Goal: Task Accomplishment & Management: Manage account settings

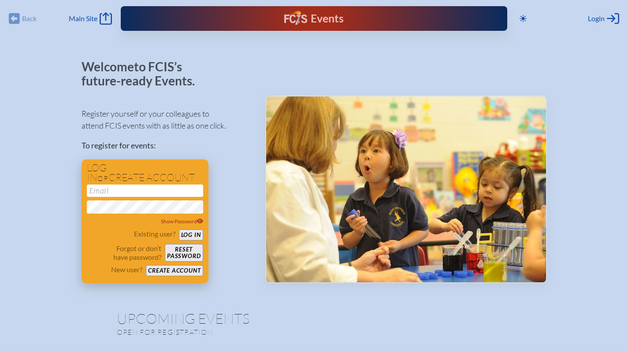
type input "[EMAIL_ADDRESS][DOMAIN_NAME]"
click at [185, 236] on button "Log in" at bounding box center [191, 235] width 24 height 11
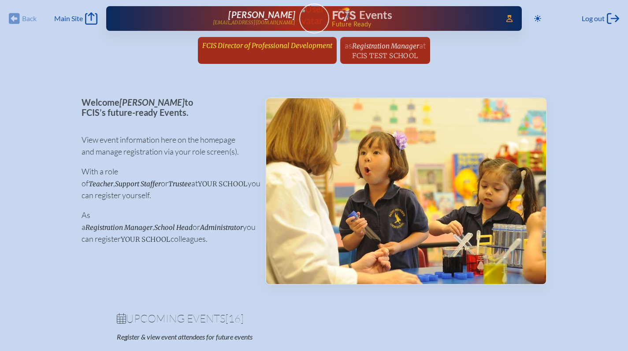
click at [260, 44] on span "FCIS Director of Professional Development" at bounding box center [267, 45] width 130 height 8
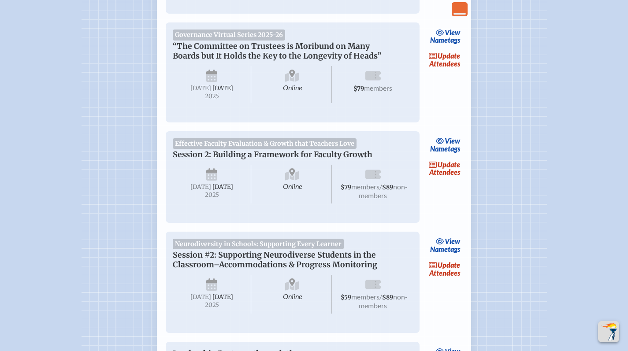
scroll to position [600, 0]
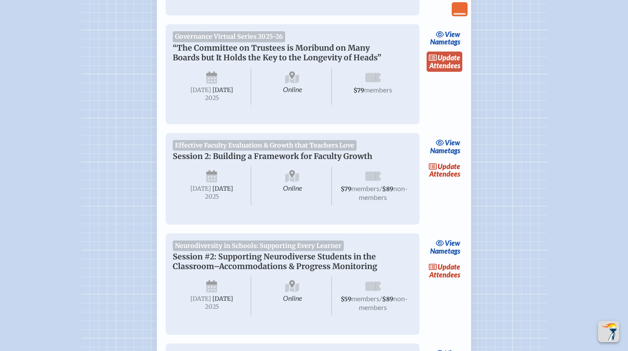
click at [434, 60] on icon at bounding box center [433, 58] width 8 height 6
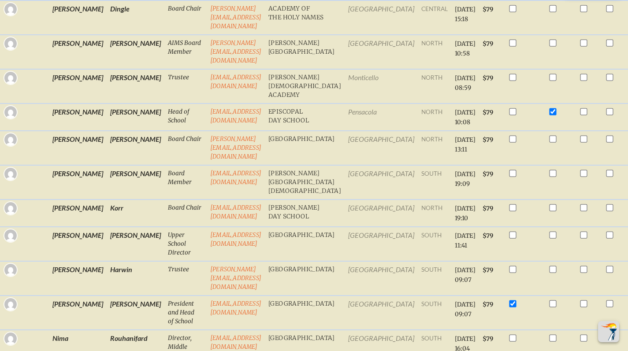
scroll to position [375, 0]
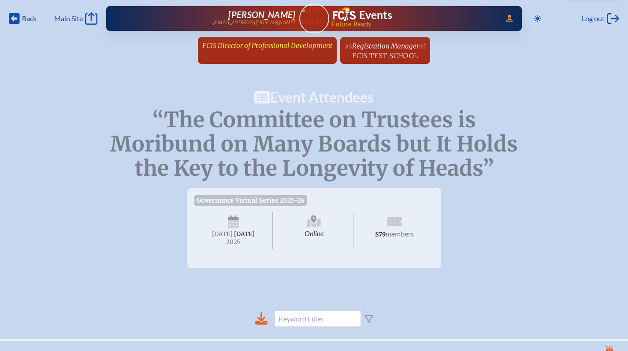
click at [227, 44] on span "FCIS Director of Professional Development" at bounding box center [267, 45] width 130 height 8
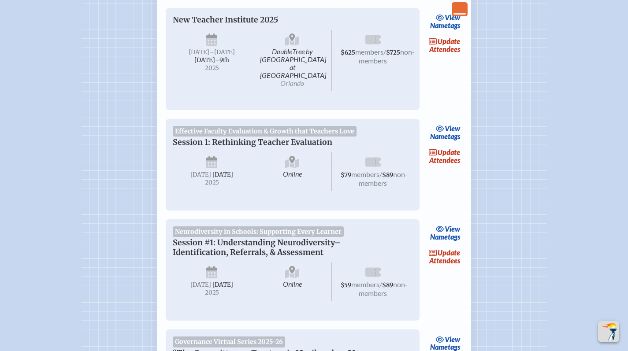
scroll to position [317, 0]
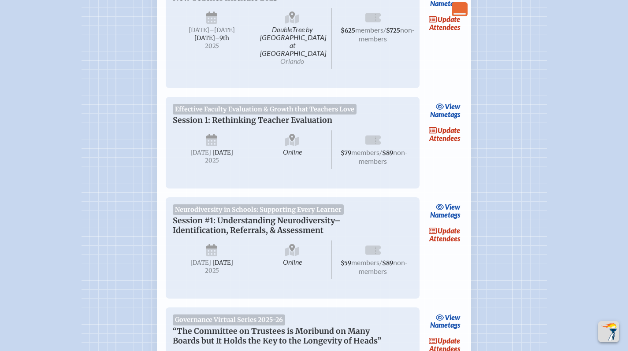
click at [459, 104] on link "view Nametags" at bounding box center [445, 110] width 35 height 20
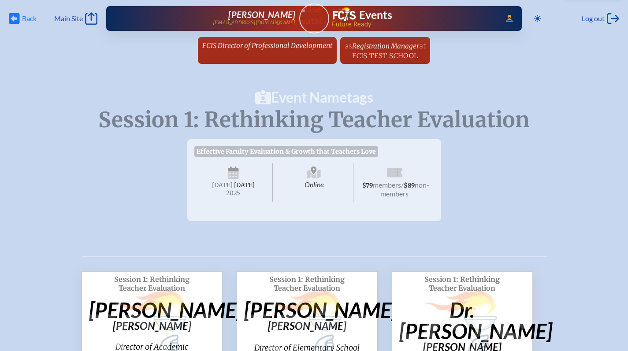
click at [19, 21] on icon at bounding box center [14, 18] width 11 height 11
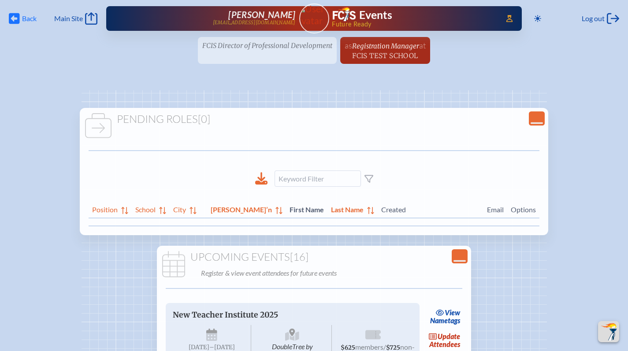
scroll to position [317, 0]
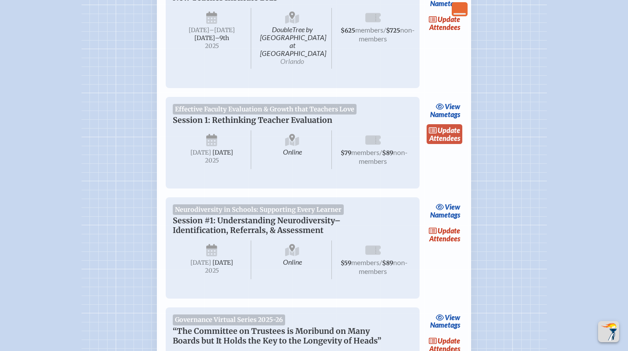
click at [437, 129] on link "update Attendees" at bounding box center [444, 134] width 36 height 20
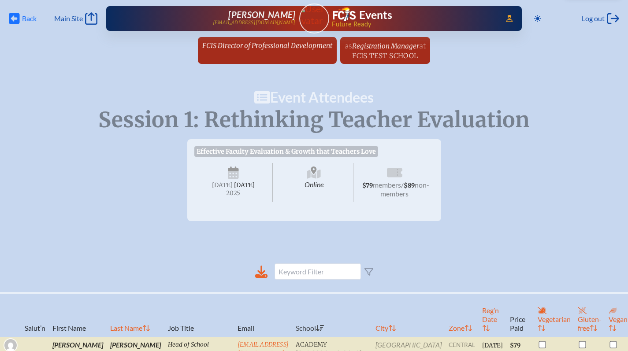
click at [13, 14] on icon at bounding box center [14, 18] width 11 height 11
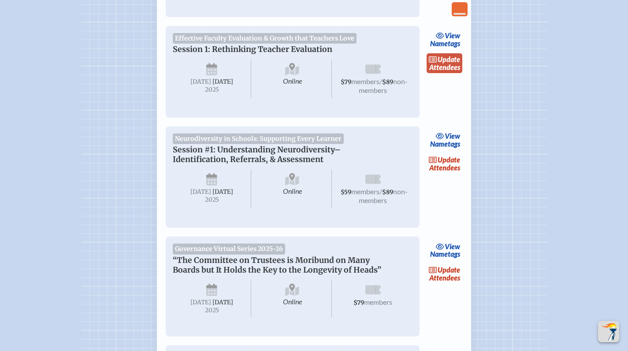
scroll to position [458, 0]
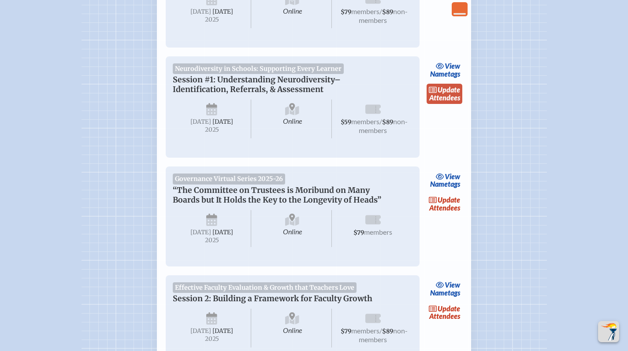
click at [445, 90] on span "update" at bounding box center [448, 89] width 22 height 8
